Goal: Information Seeking & Learning: Stay updated

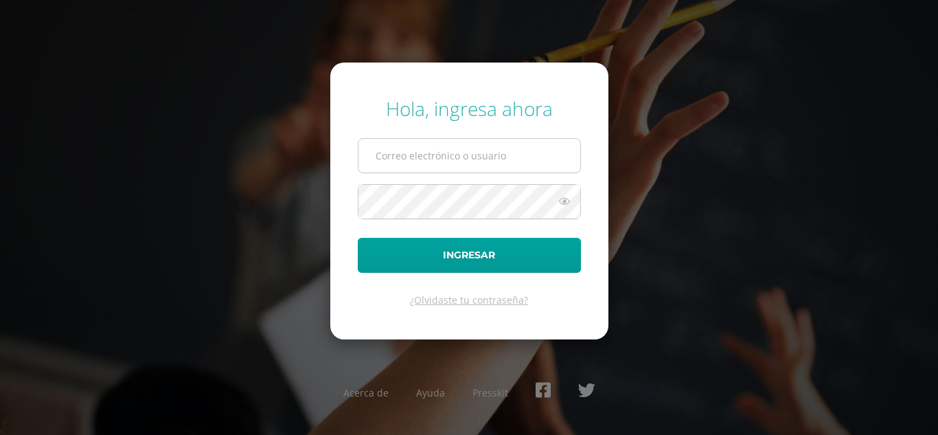
click at [411, 155] on input "text" at bounding box center [469, 156] width 222 height 34
type input "m.lechuga.1cdb@gmail.com"
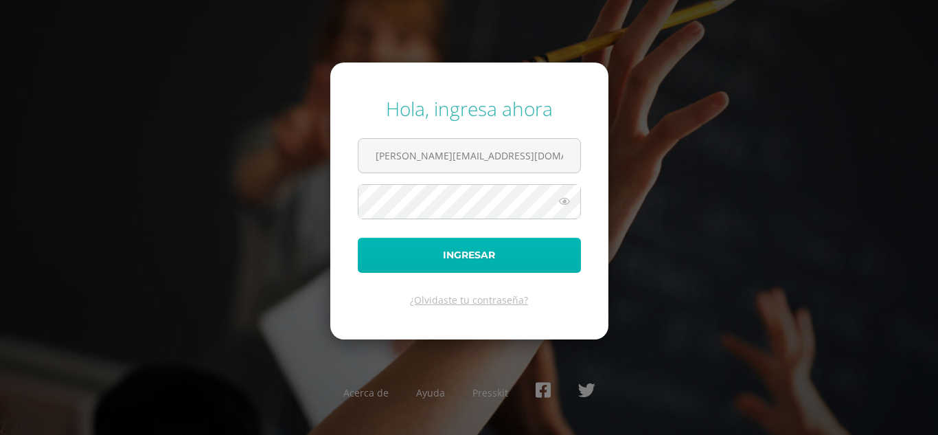
click at [437, 272] on button "Ingresar" at bounding box center [469, 255] width 223 height 35
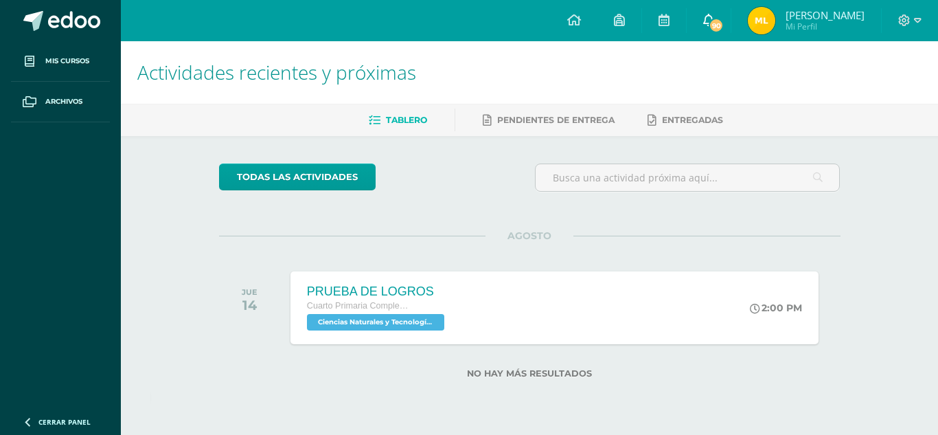
click at [713, 25] on span "90" at bounding box center [716, 25] width 15 height 15
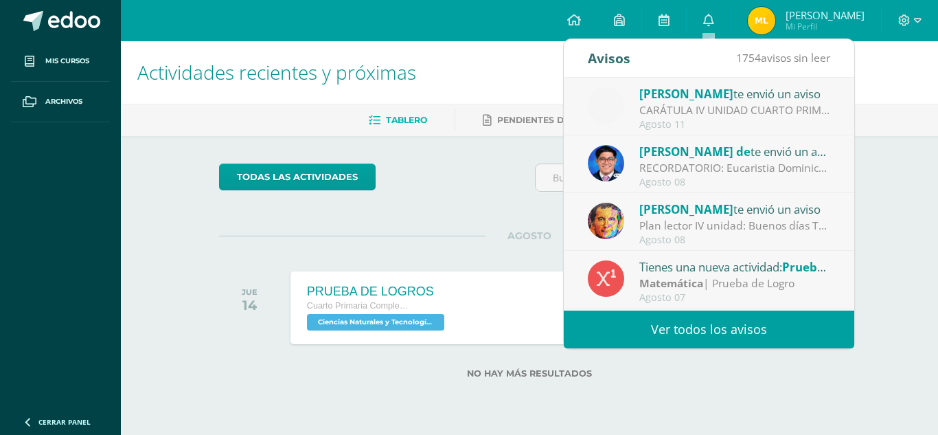
click at [724, 333] on link "Ver todos los avisos" at bounding box center [709, 329] width 290 height 38
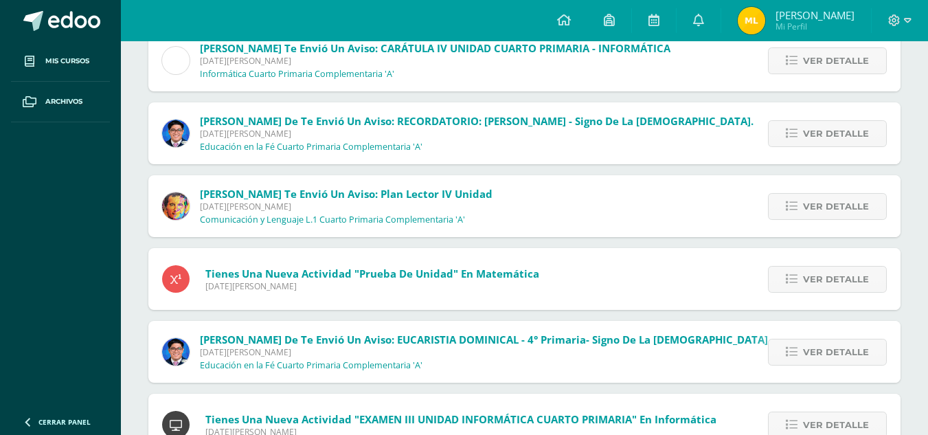
scroll to position [206, 0]
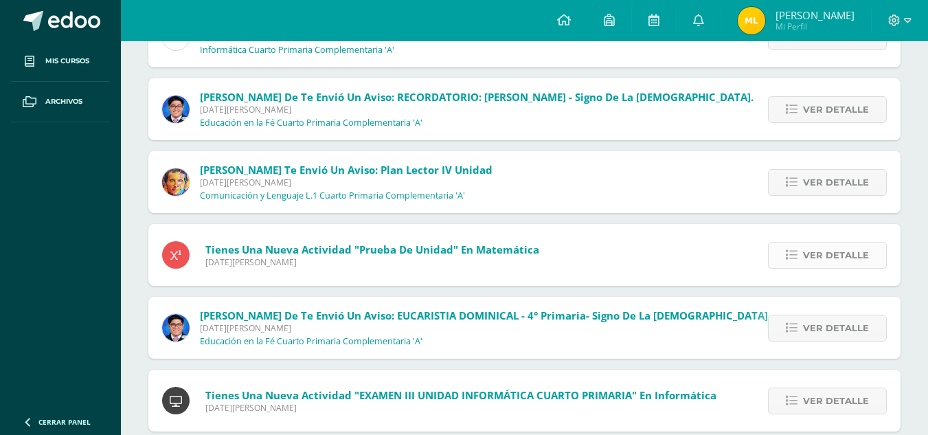
click at [832, 260] on span "Ver detalle" at bounding box center [836, 254] width 66 height 25
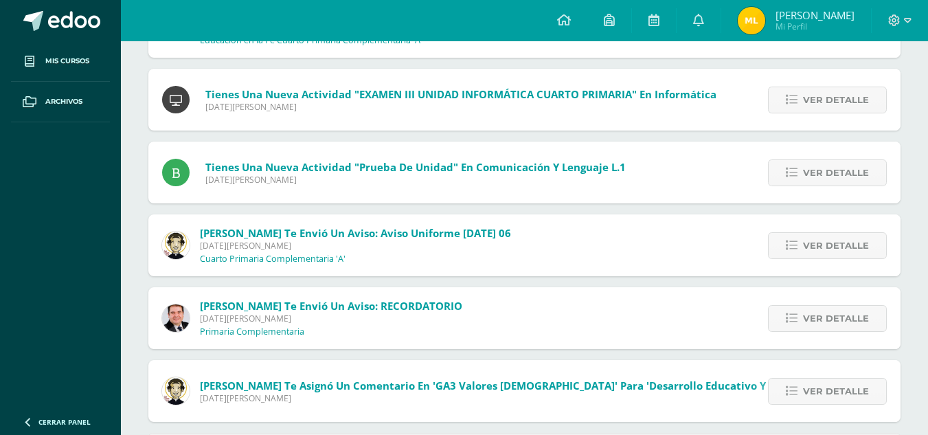
scroll to position [618, 0]
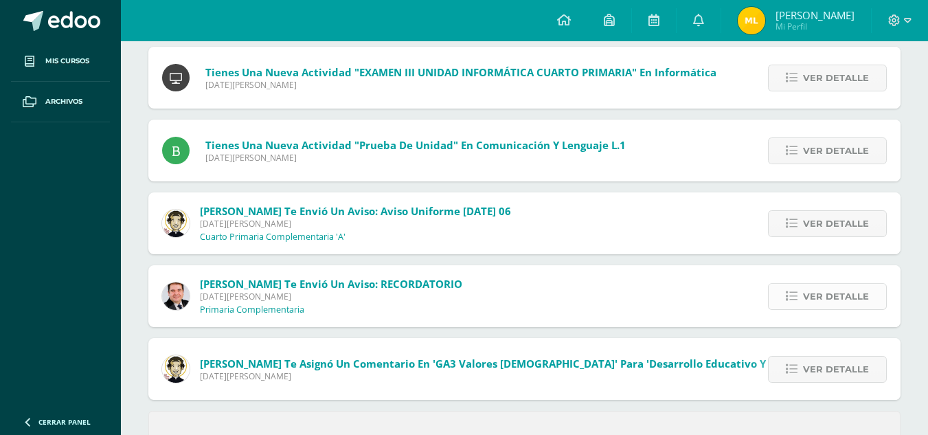
click at [827, 300] on span "Ver detalle" at bounding box center [836, 296] width 66 height 25
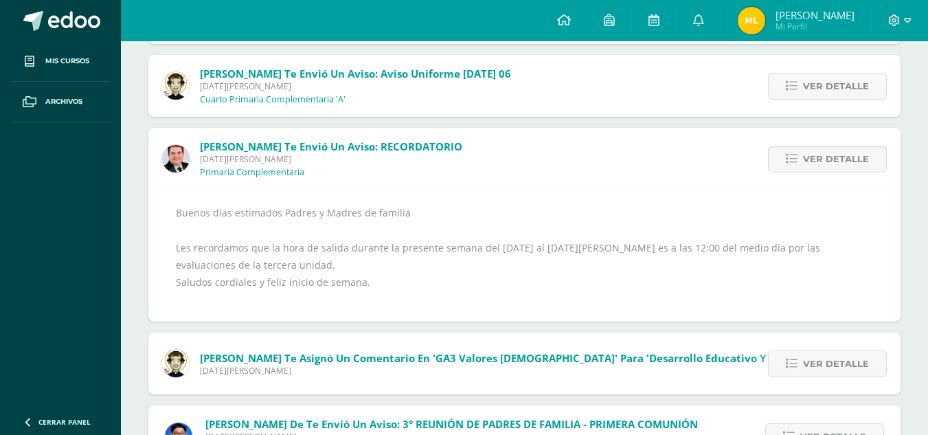
scroll to position [662, 0]
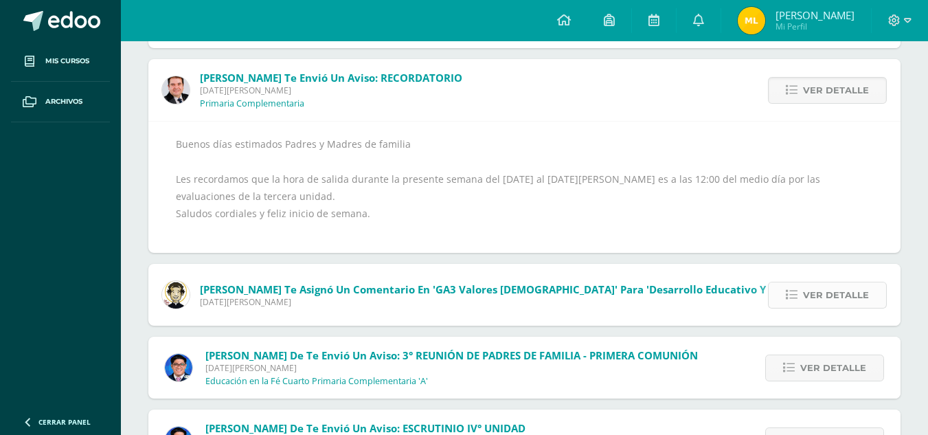
click at [817, 293] on span "Ver detalle" at bounding box center [836, 294] width 66 height 25
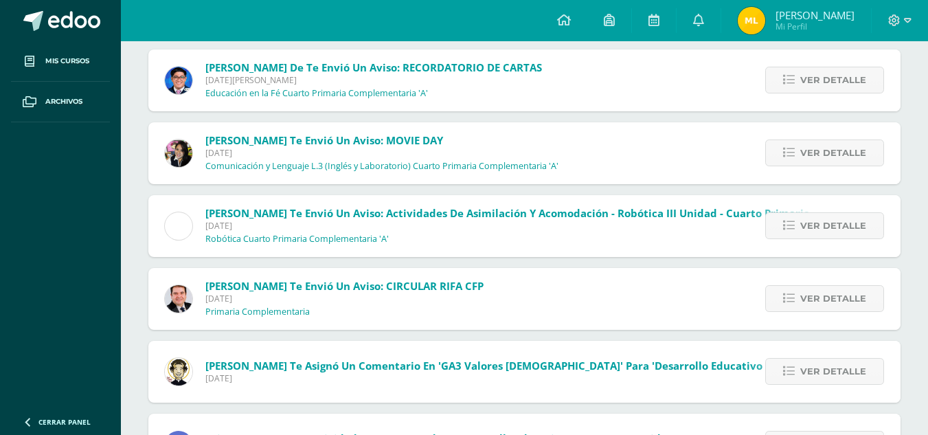
scroll to position [1143, 0]
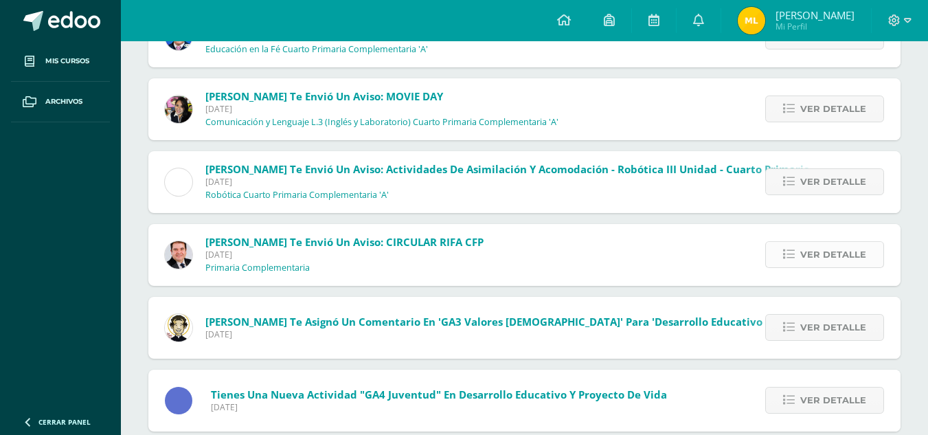
click at [807, 258] on span "Ver detalle" at bounding box center [833, 254] width 66 height 25
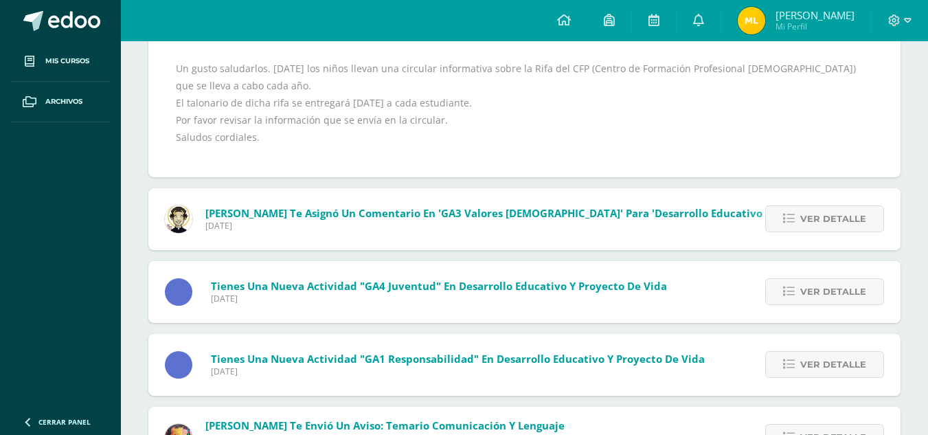
scroll to position [1144, 0]
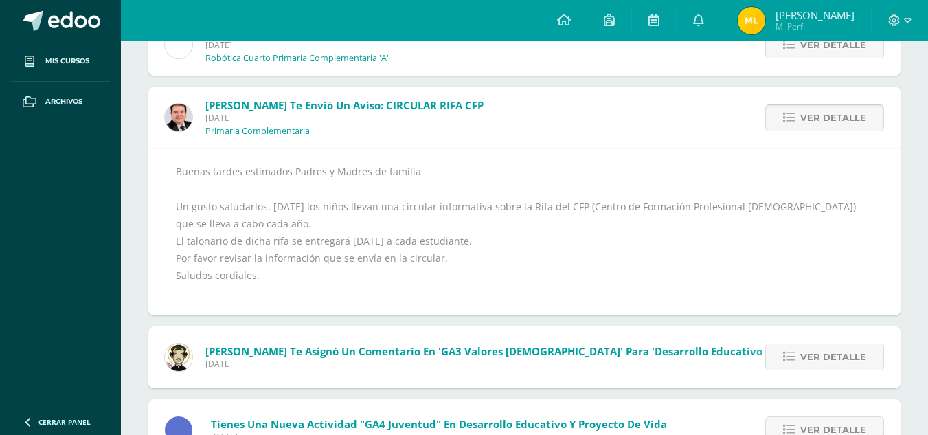
click at [826, 109] on span "Ver detalle" at bounding box center [833, 117] width 66 height 25
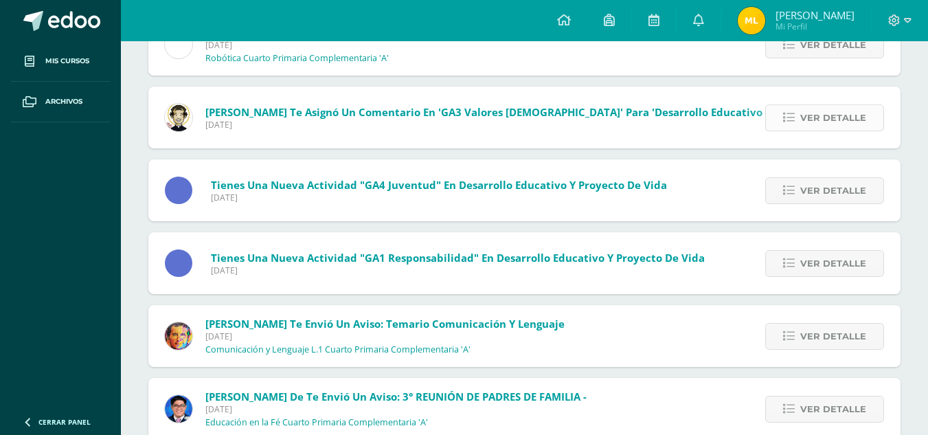
click at [821, 113] on span "Ver detalle" at bounding box center [833, 117] width 66 height 25
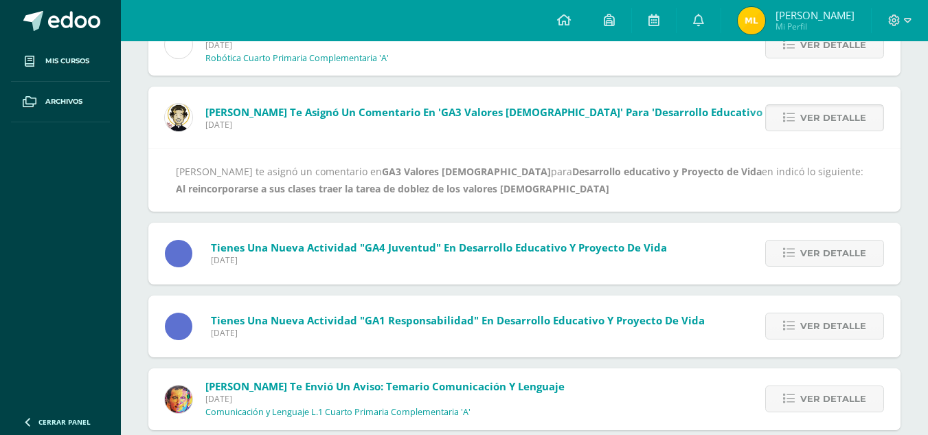
click at [821, 128] on span "Ver detalle" at bounding box center [833, 117] width 66 height 25
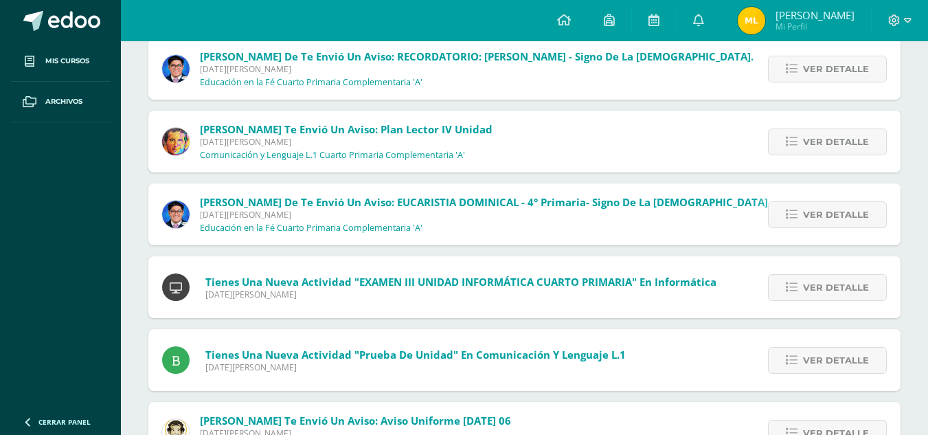
scroll to position [58, 0]
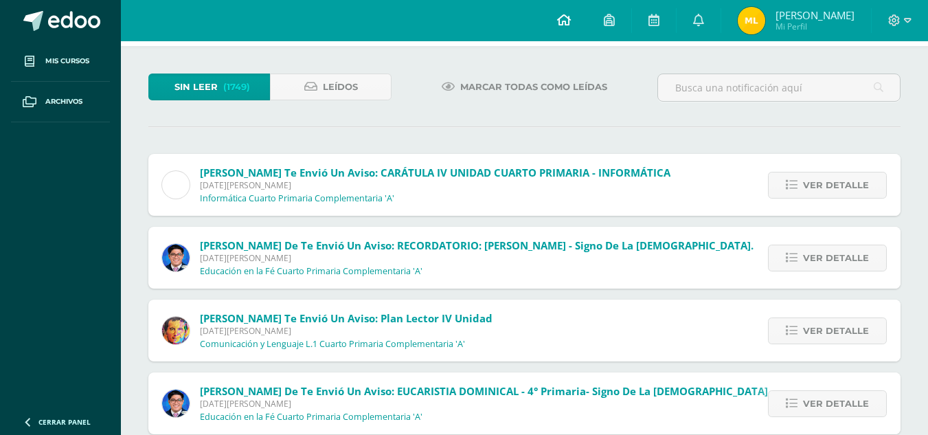
click at [573, 23] on link at bounding box center [563, 20] width 47 height 41
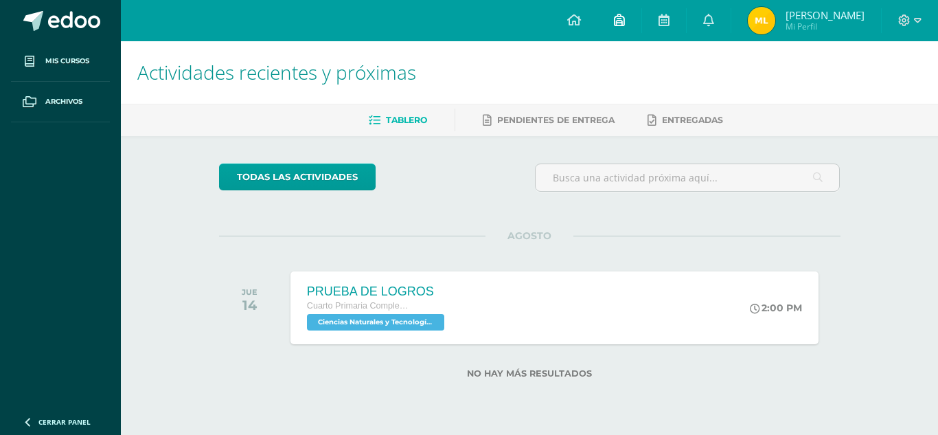
click at [624, 21] on icon at bounding box center [619, 20] width 11 height 12
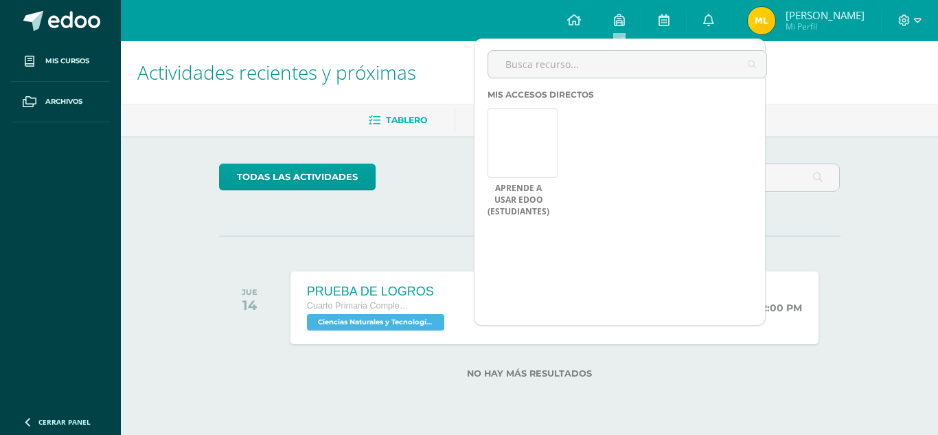
click at [902, 198] on div "Actividades recientes y próximas Tablero Pendientes de entrega Entregadas todas…" at bounding box center [529, 231] width 817 height 381
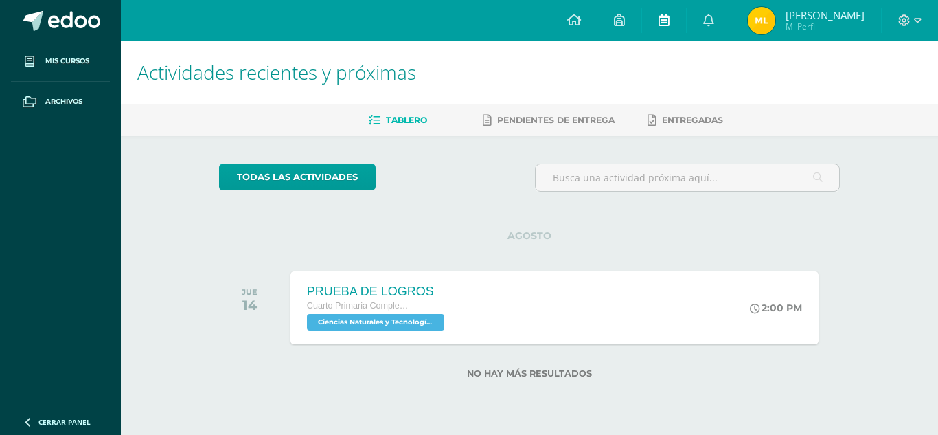
click at [666, 22] on icon at bounding box center [664, 20] width 11 height 12
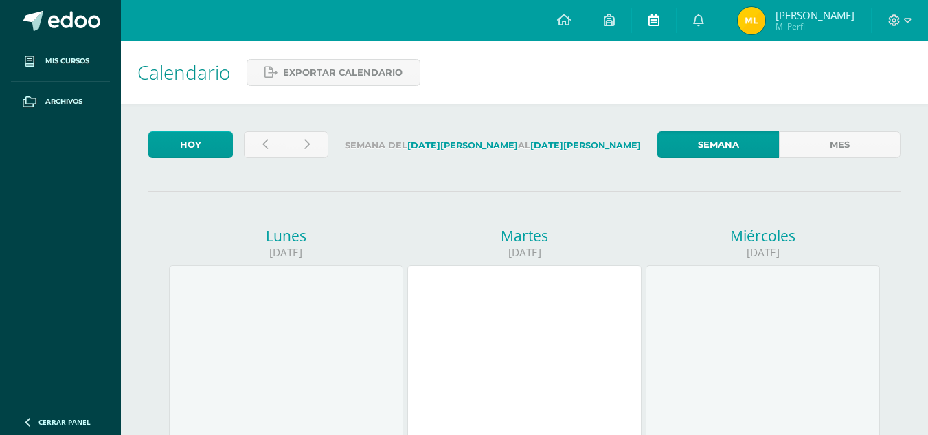
click at [653, 25] on icon at bounding box center [653, 20] width 11 height 12
click at [698, 24] on icon at bounding box center [698, 20] width 11 height 12
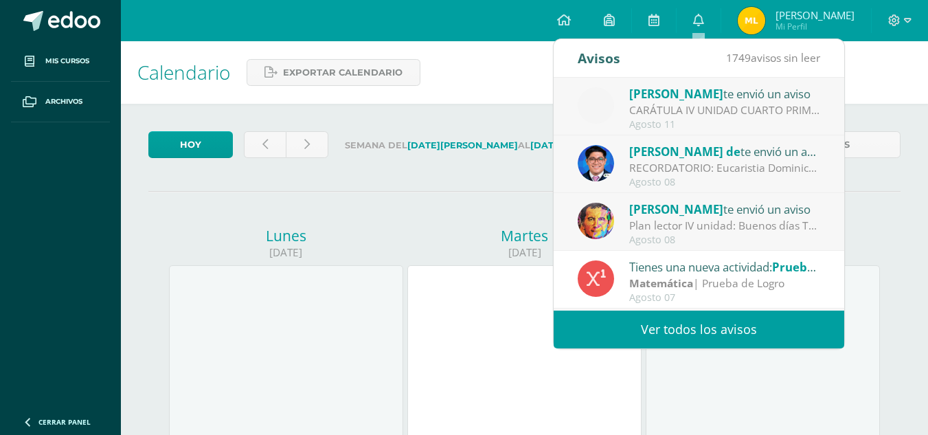
click at [683, 329] on link "Ver todos los avisos" at bounding box center [699, 329] width 290 height 38
